Goal: Task Accomplishment & Management: Use online tool/utility

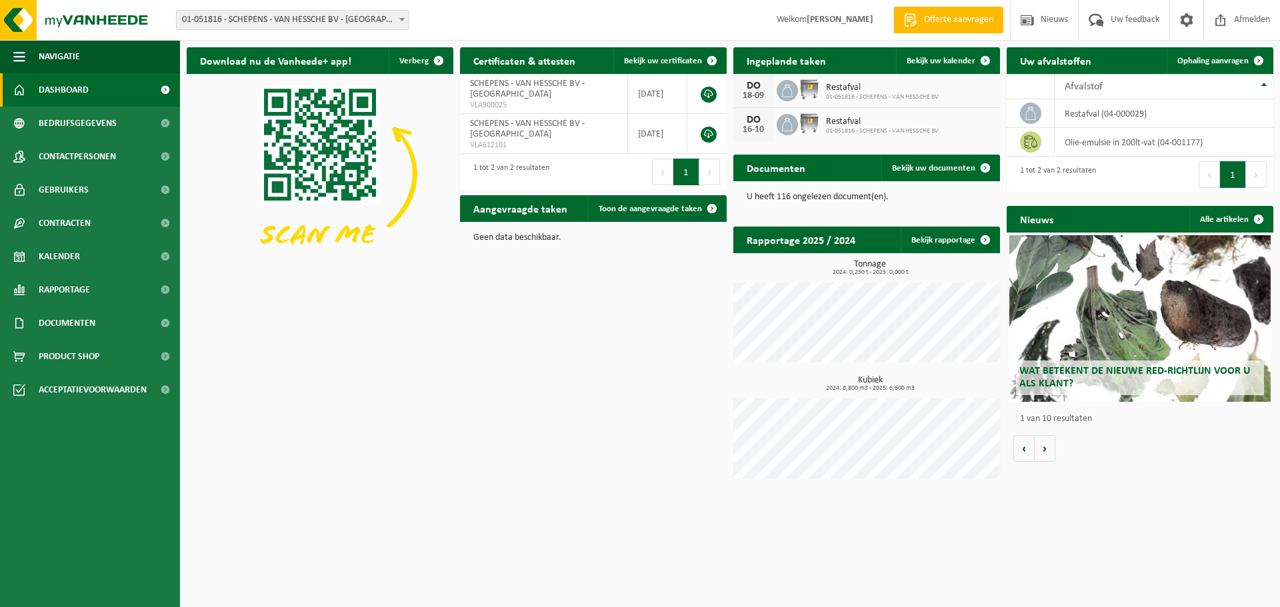
click at [121, 89] on link "Dashboard" at bounding box center [90, 89] width 180 height 33
click at [940, 59] on span "Bekijk uw kalender" at bounding box center [941, 61] width 69 height 9
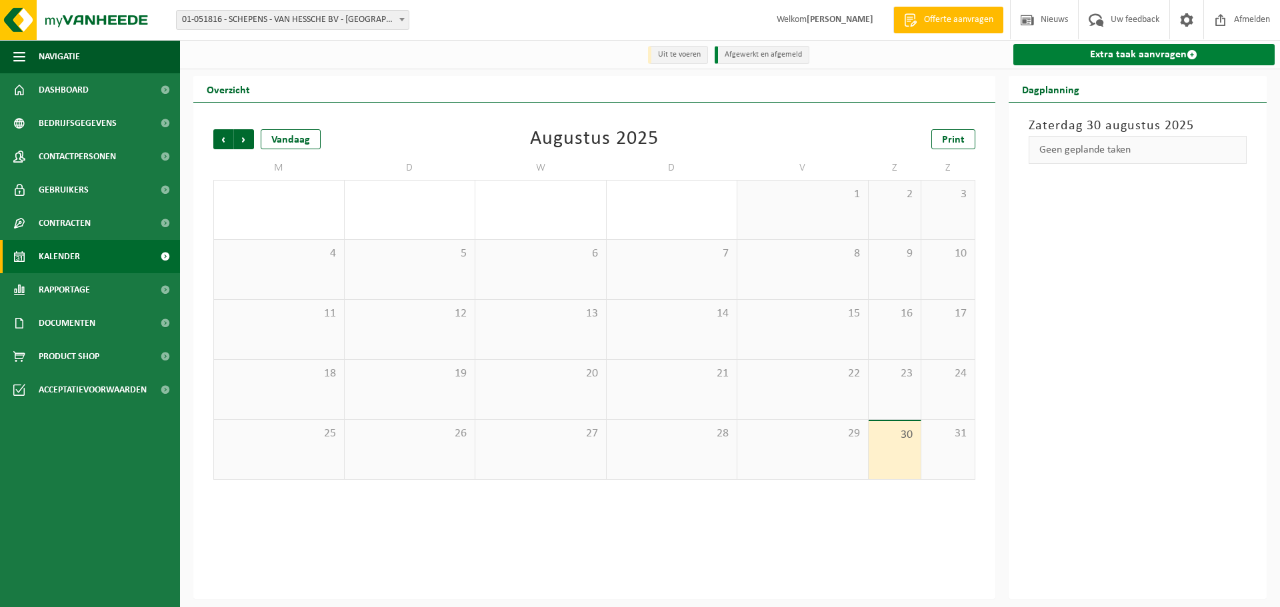
click at [1098, 53] on link "Extra taak aanvragen" at bounding box center [1144, 54] width 262 height 21
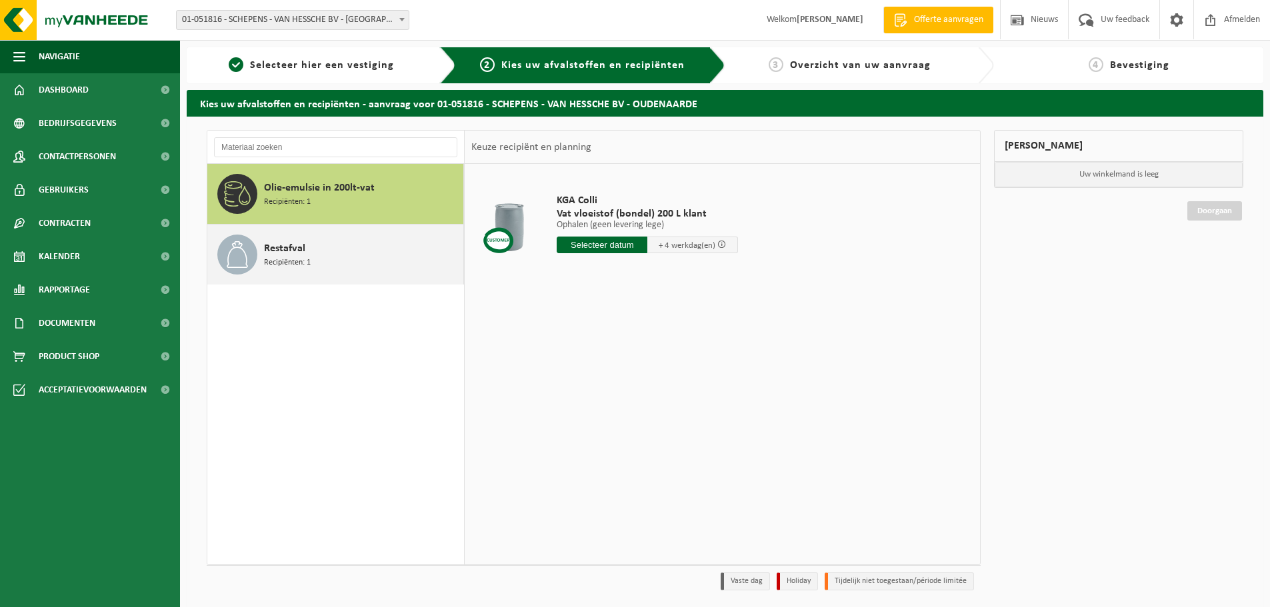
click at [339, 244] on div "Restafval Recipiënten: 1" at bounding box center [362, 255] width 196 height 40
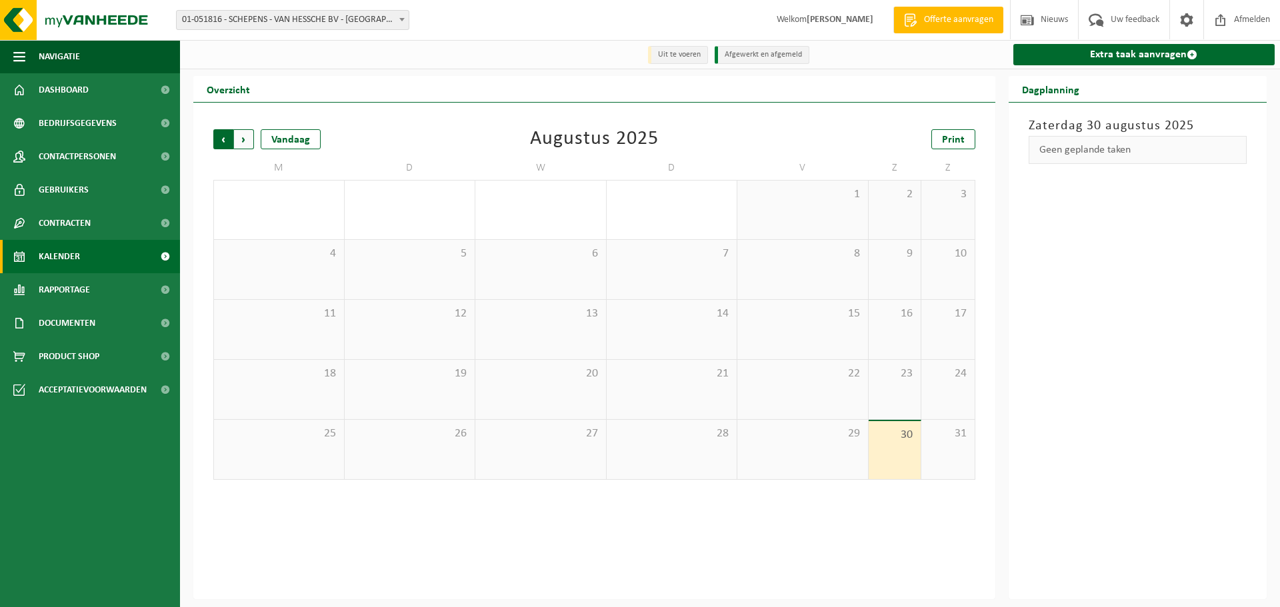
click at [241, 138] on span "Volgende" at bounding box center [244, 139] width 20 height 20
click at [722, 347] on icon at bounding box center [720, 343] width 11 height 11
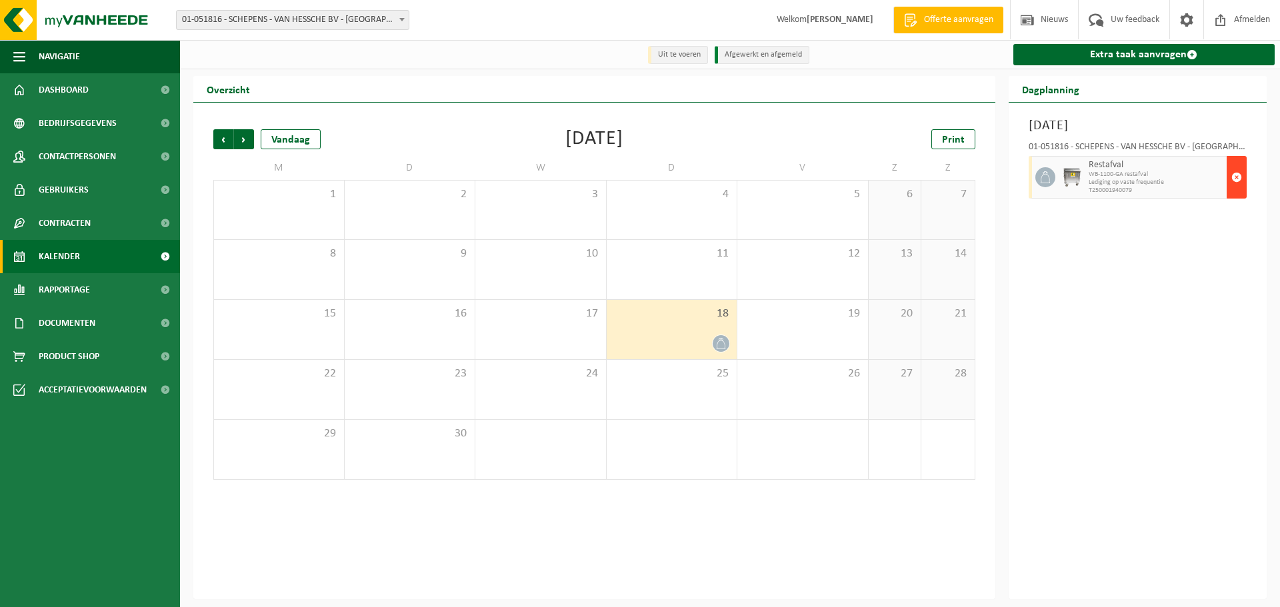
click at [1237, 184] on span "button" at bounding box center [1236, 177] width 11 height 27
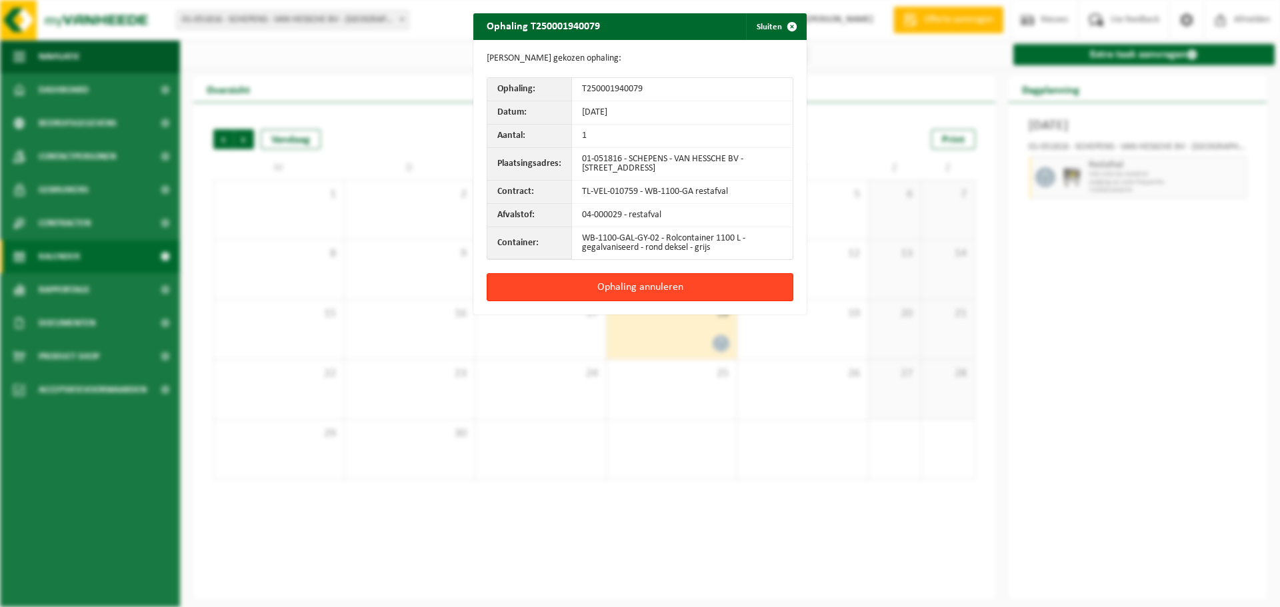
click at [643, 286] on button "Ophaling annuleren" at bounding box center [640, 287] width 307 height 28
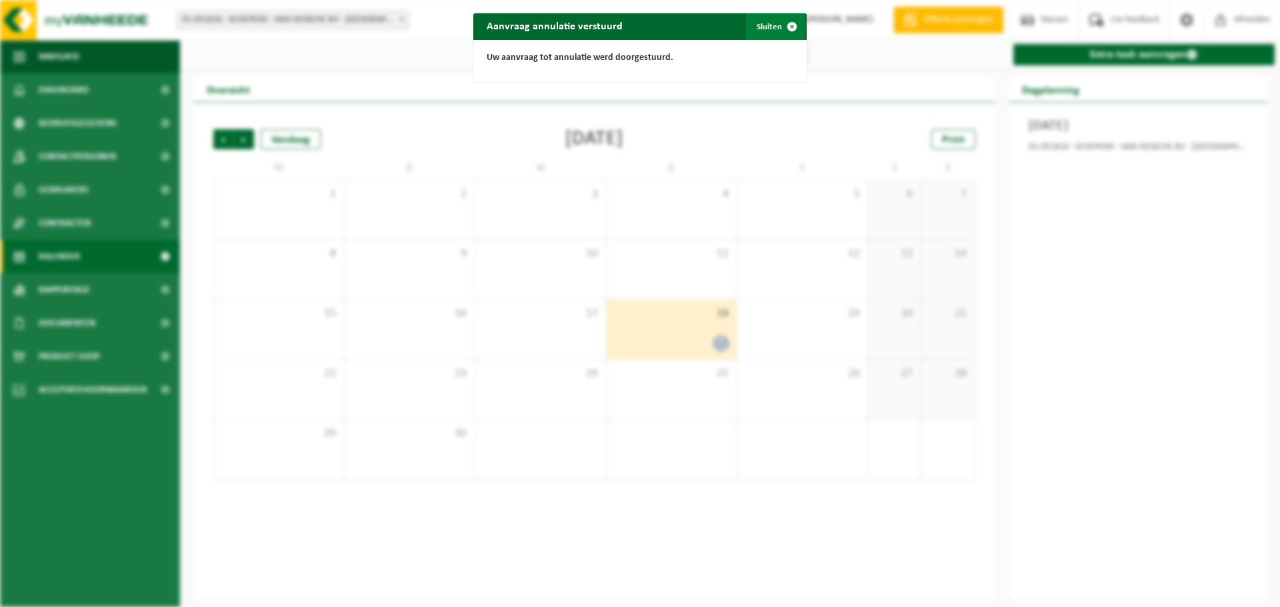
click at [781, 27] on span "button" at bounding box center [792, 26] width 27 height 27
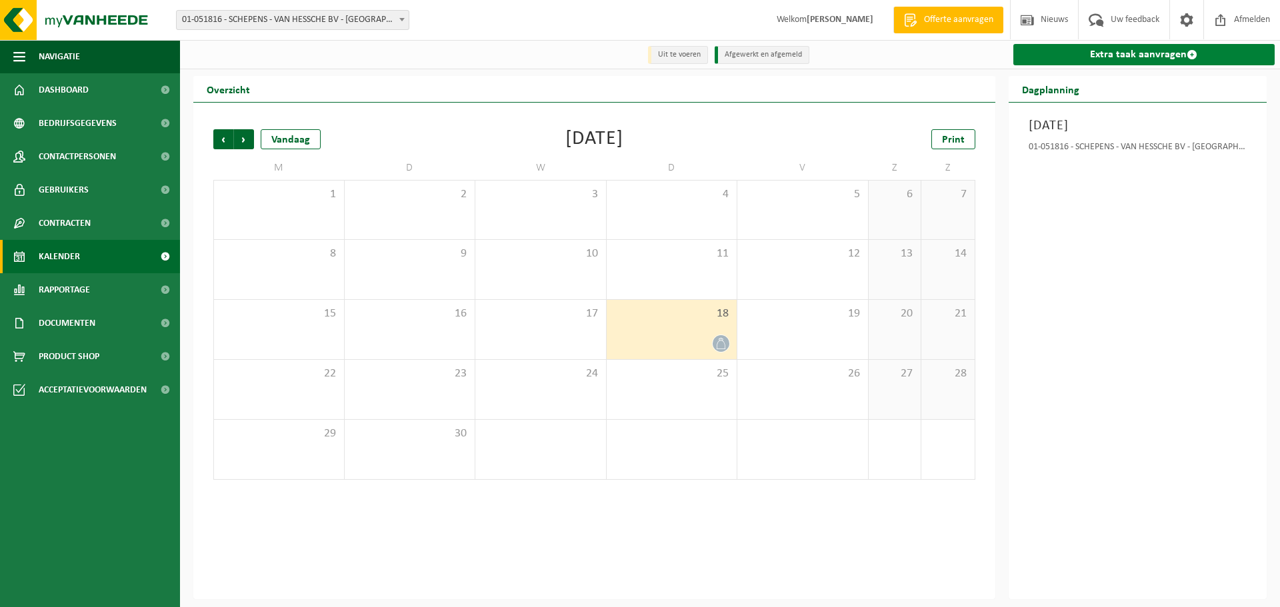
click at [1113, 50] on link "Extra taak aanvragen" at bounding box center [1144, 54] width 262 height 21
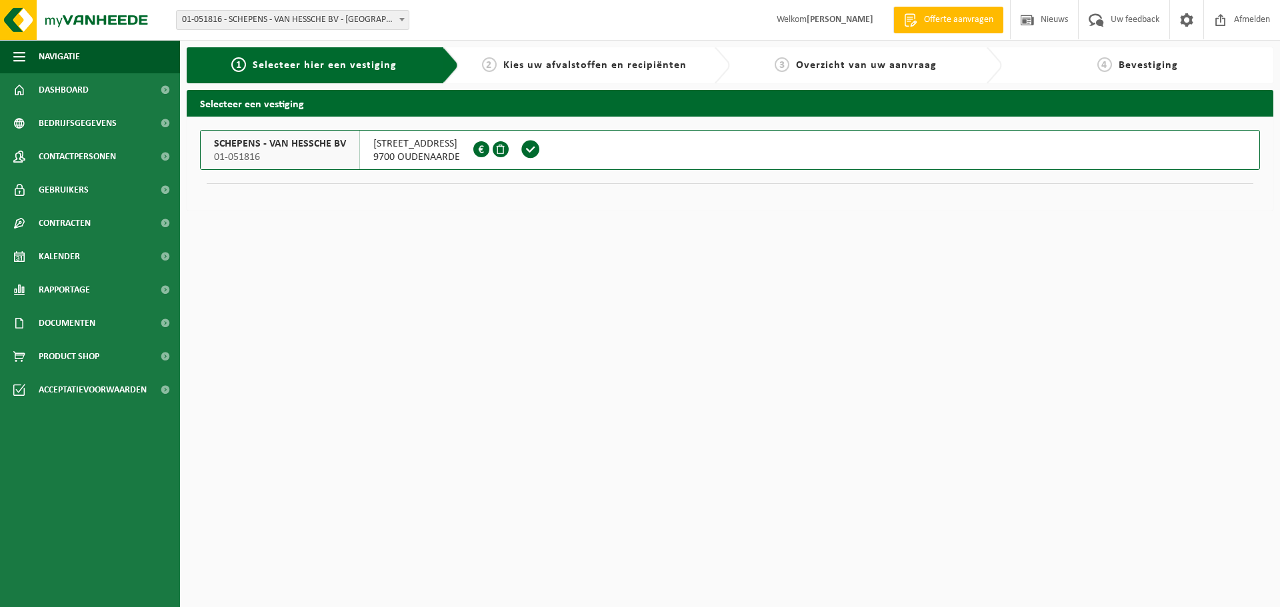
click at [473, 148] on div "OUDSTRIJDERSSTRAAT 34 9700 OUDENAARDE 0448.006.970" at bounding box center [416, 150] width 113 height 39
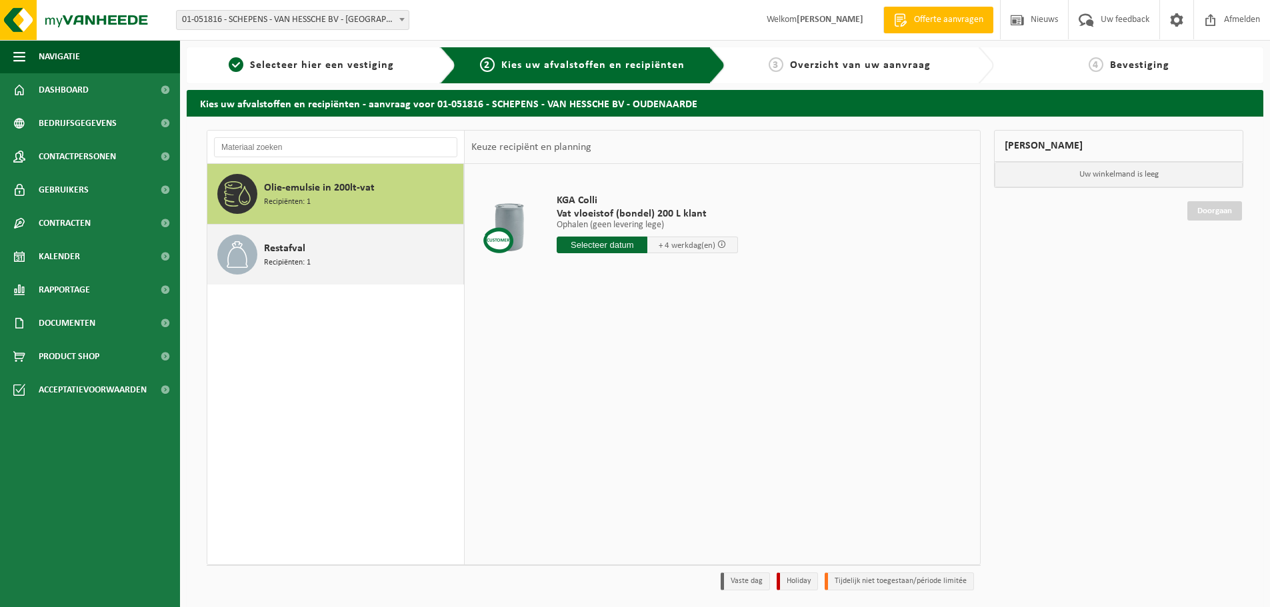
click at [290, 258] on span "Recipiënten: 1" at bounding box center [287, 263] width 47 height 13
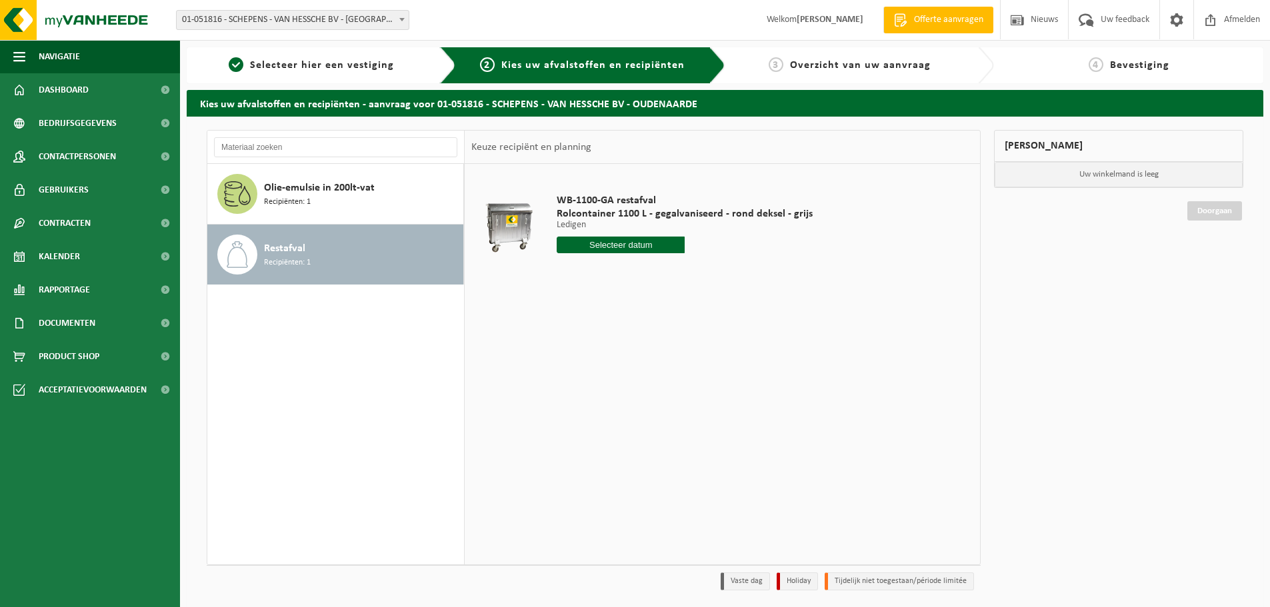
click at [575, 253] on input "text" at bounding box center [621, 245] width 128 height 17
click at [643, 321] on div "4" at bounding box center [639, 320] width 23 height 21
type input "Van 2025-09-04"
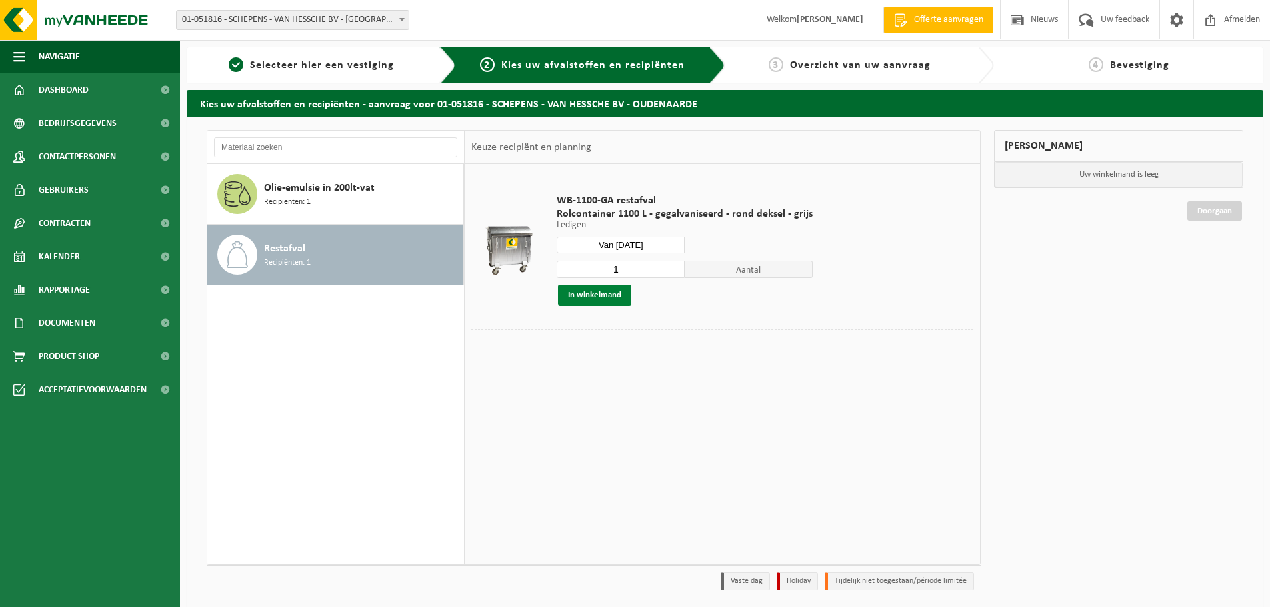
click at [623, 303] on button "In winkelmand" at bounding box center [594, 295] width 73 height 21
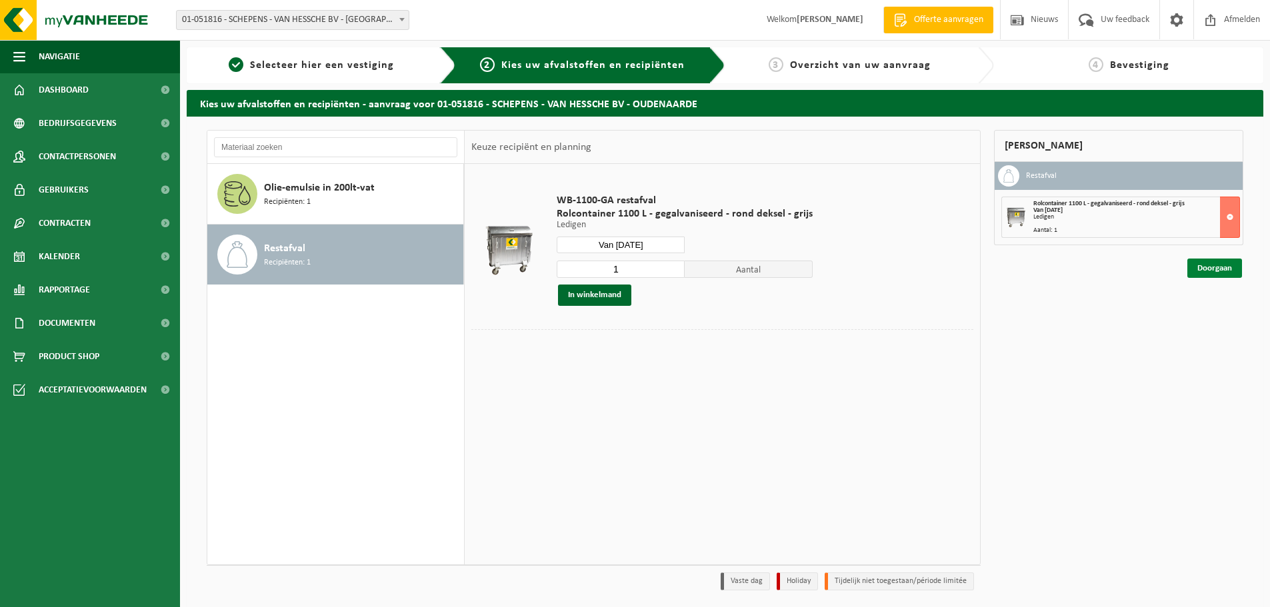
click at [1221, 273] on link "Doorgaan" at bounding box center [1214, 268] width 55 height 19
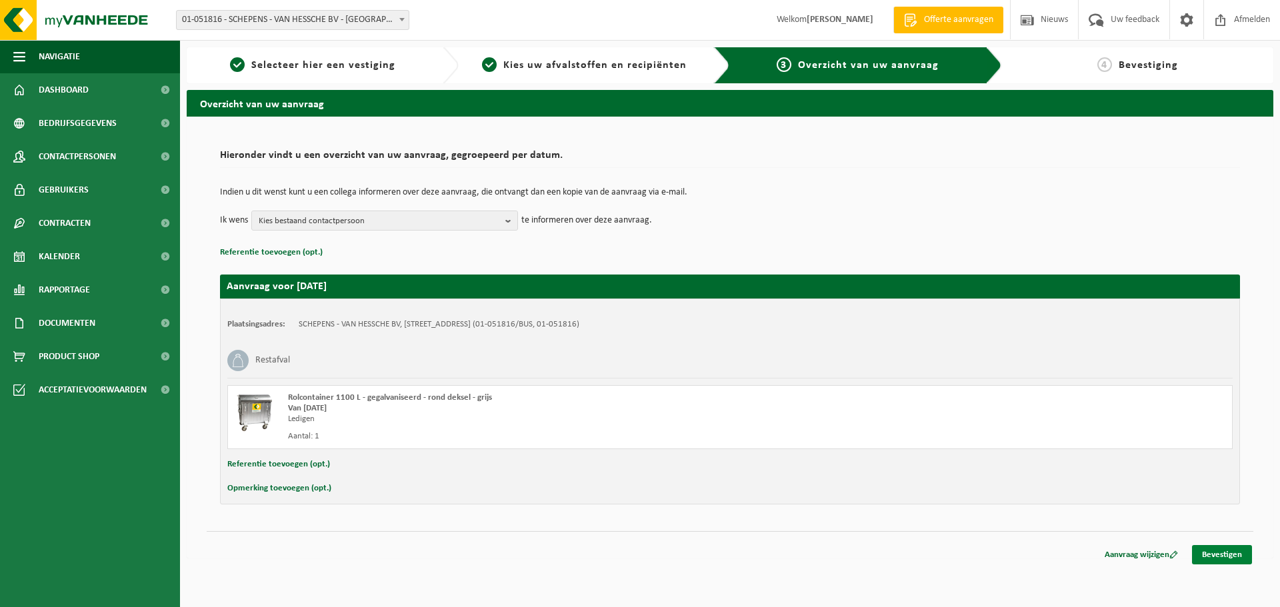
click at [1214, 553] on link "Bevestigen" at bounding box center [1222, 554] width 60 height 19
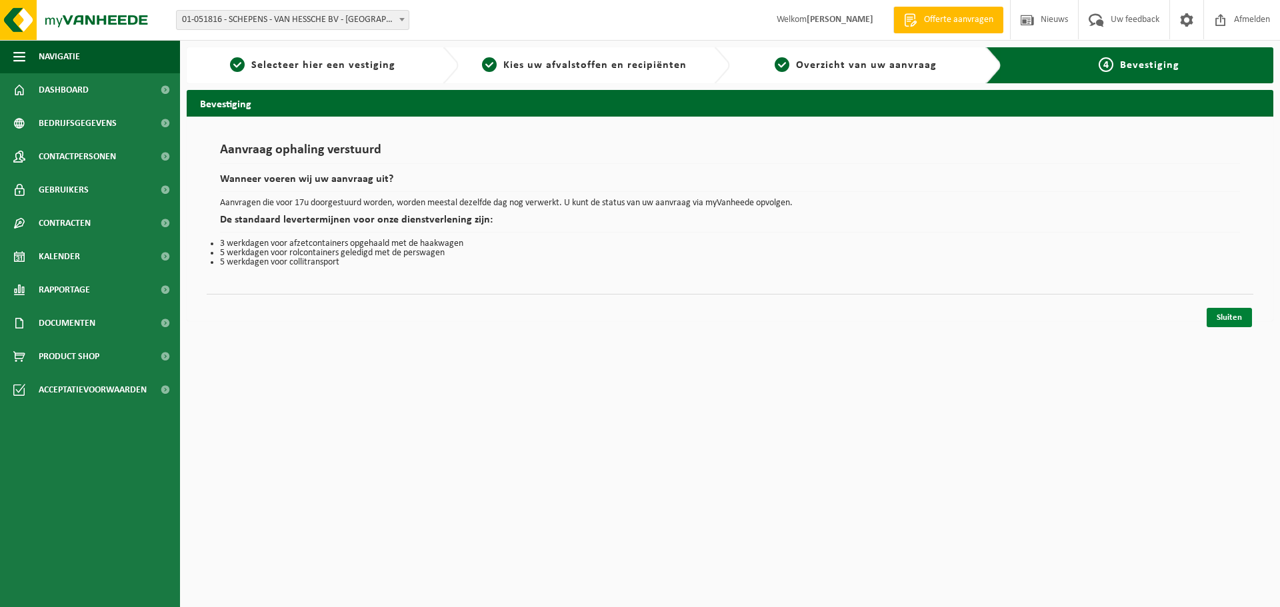
click at [1219, 316] on link "Sluiten" at bounding box center [1229, 317] width 45 height 19
